Goal: Browse casually

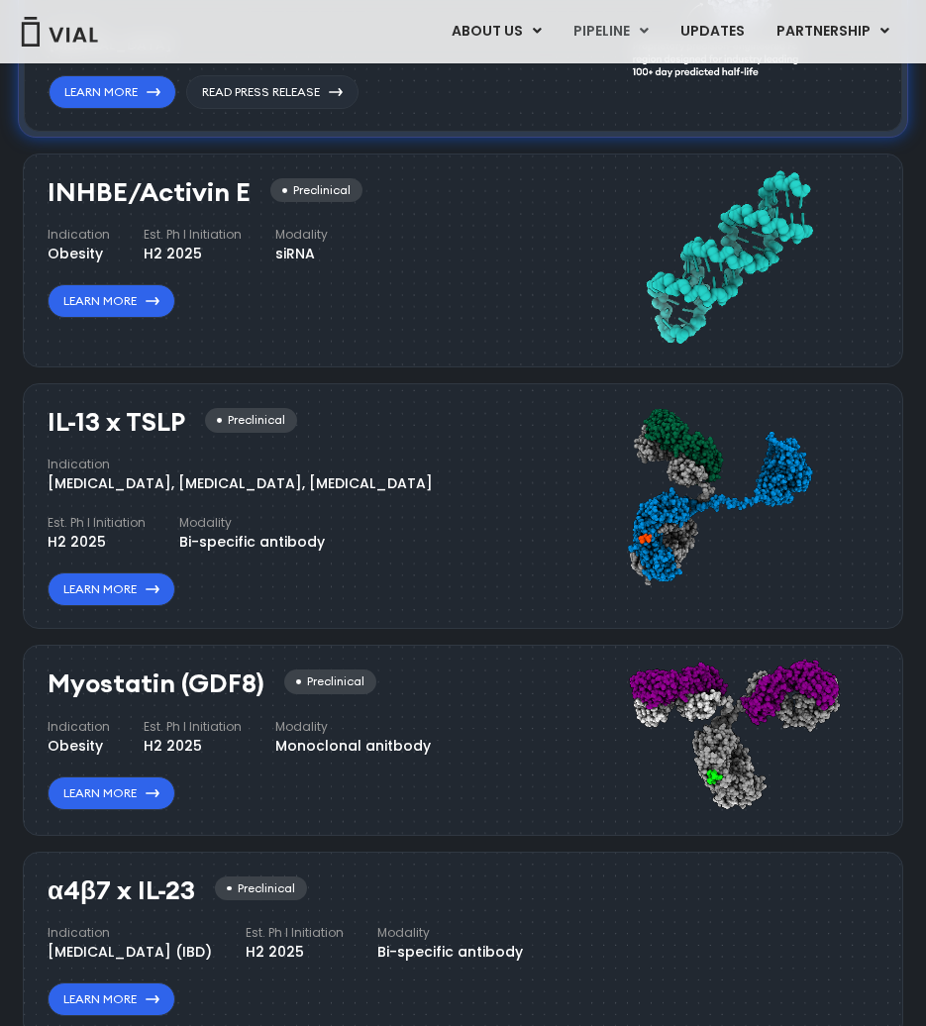
scroll to position [1981, 0]
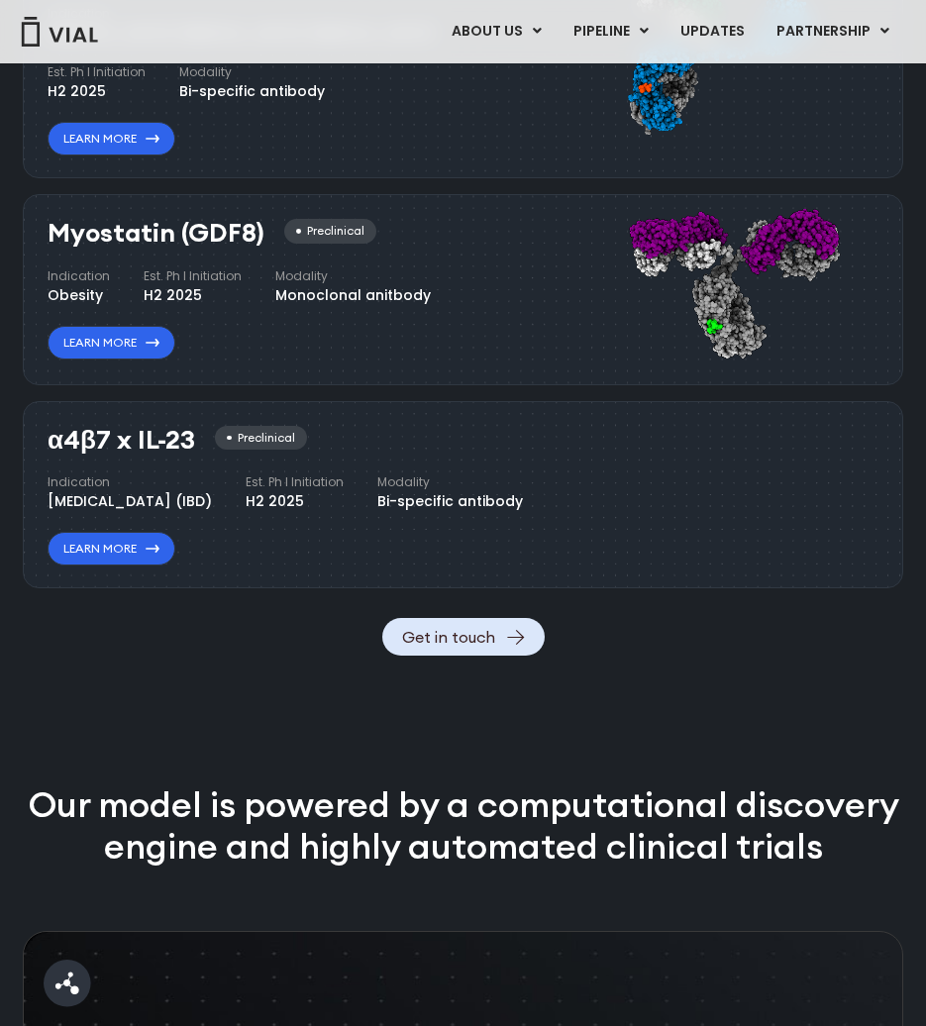
click at [647, 867] on p "Our model is powered by a computational discovery engine and highly automated c…" at bounding box center [463, 825] width 880 height 83
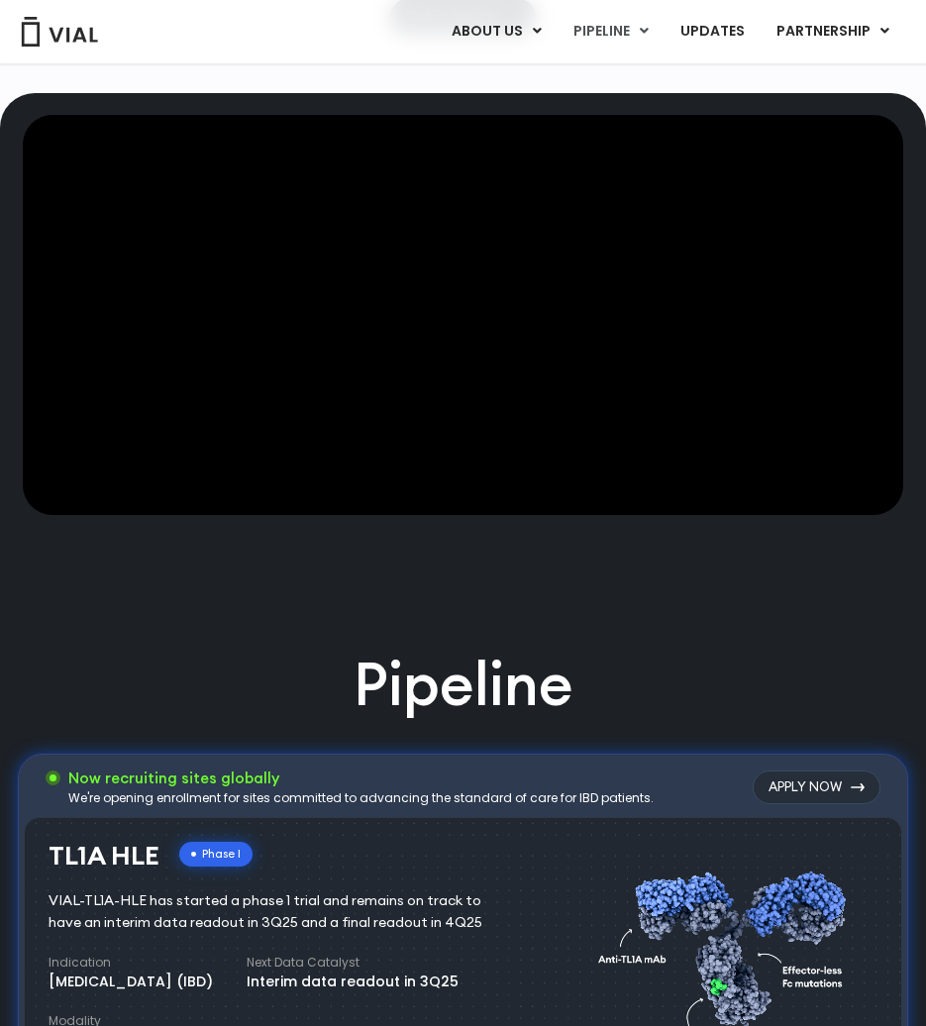
scroll to position [0, 0]
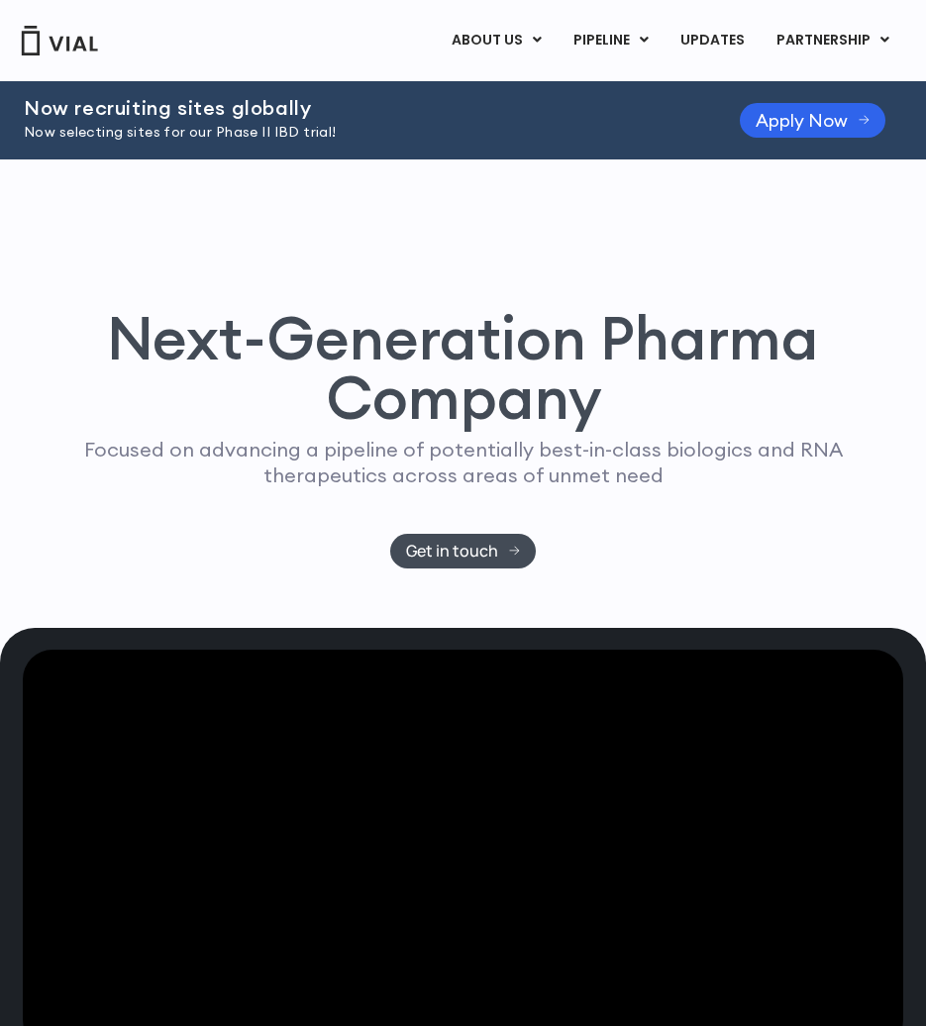
click at [775, 217] on div "Next-Generation Pharma Company Focused on advancing a pipeline of potentially b…" at bounding box center [463, 393] width 847 height 468
click at [476, 308] on h1 "Next-Generation Pharma Company" at bounding box center [463, 367] width 847 height 119
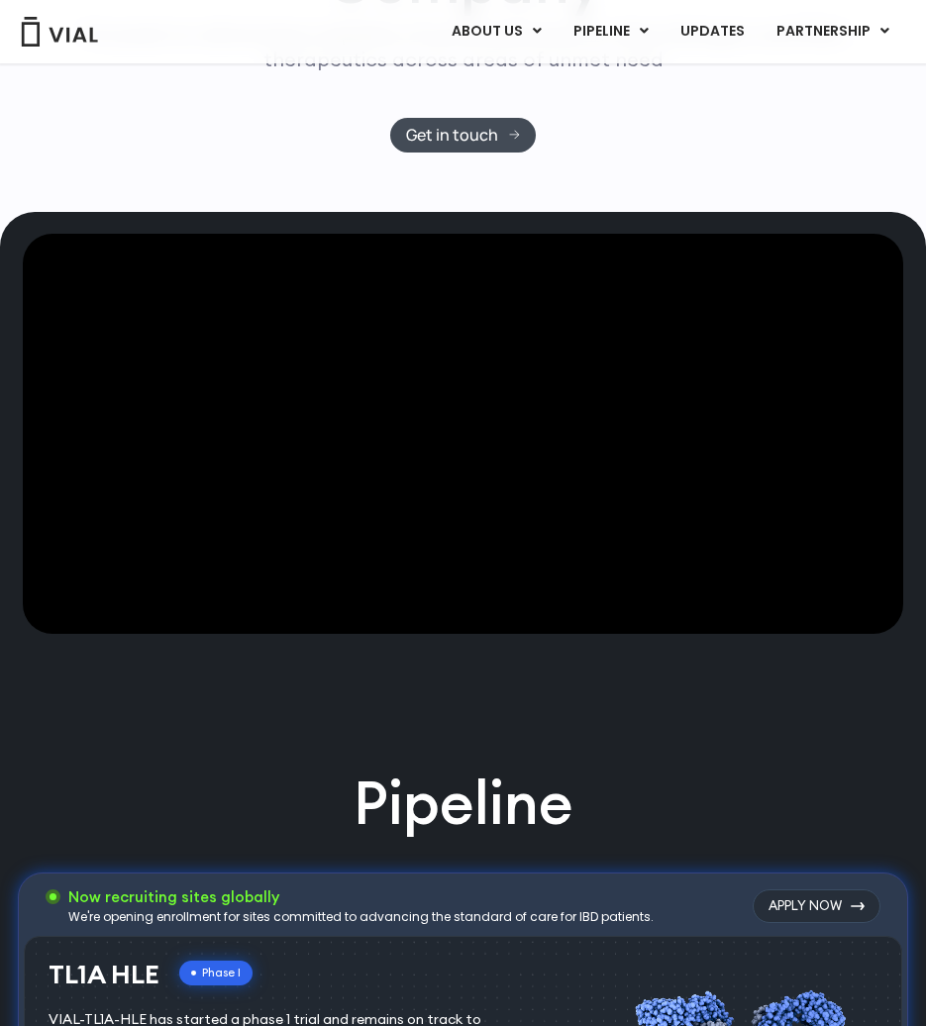
scroll to position [253, 0]
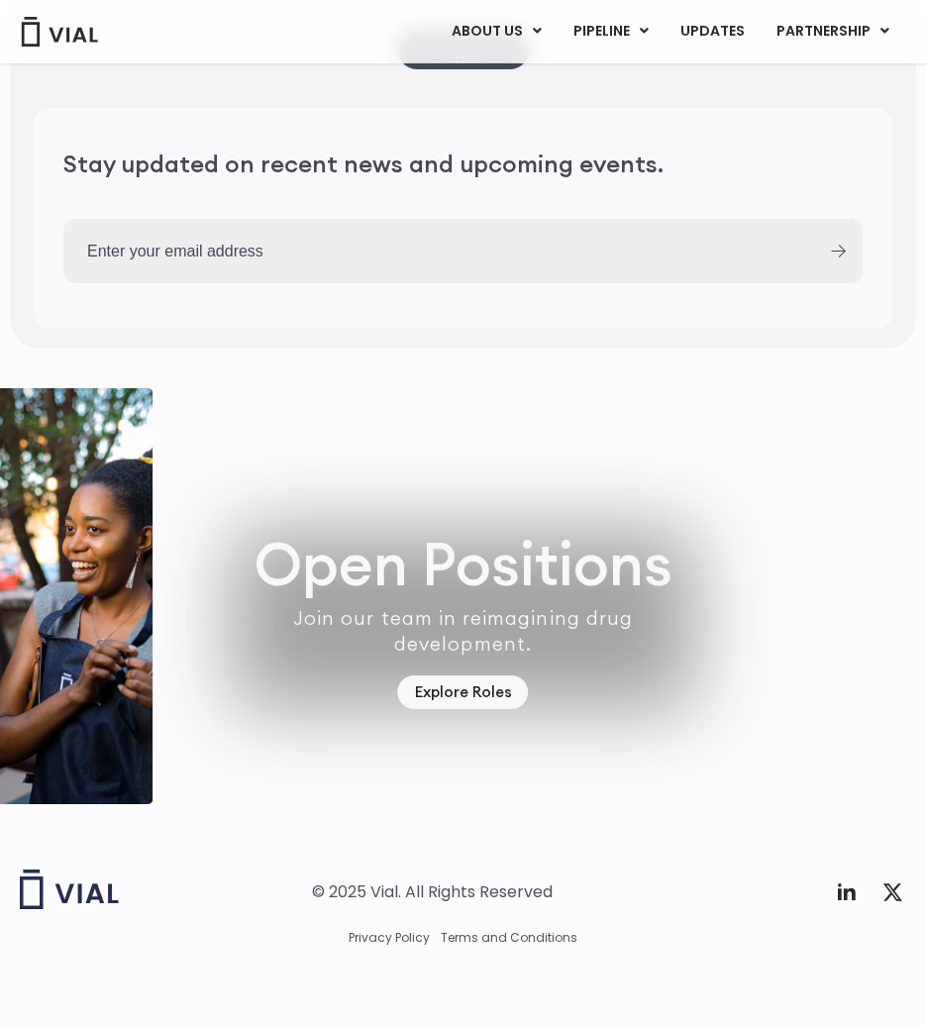
scroll to position [5151, 0]
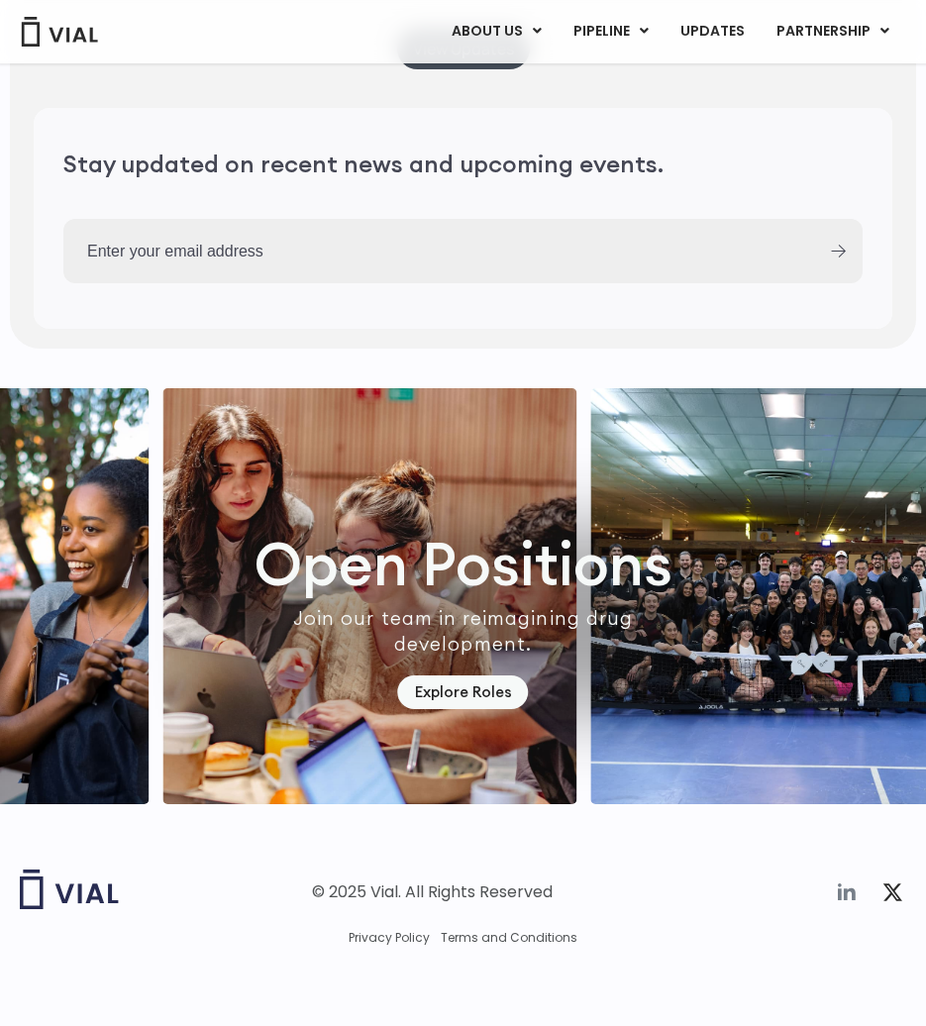
click at [846, 899] on icon at bounding box center [847, 891] width 18 height 17
